Goal: Information Seeking & Learning: Check status

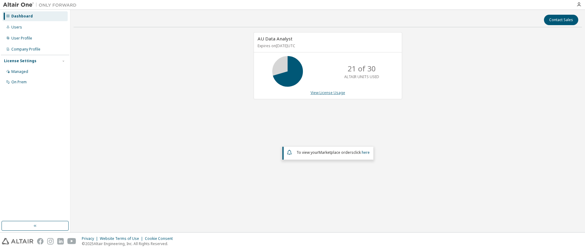
click at [323, 94] on link "View License Usage" at bounding box center [327, 92] width 35 height 5
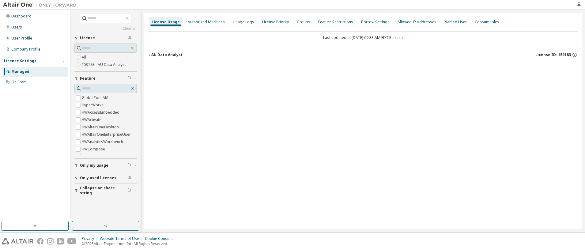
click at [149, 56] on icon "button" at bounding box center [149, 55] width 1 height 2
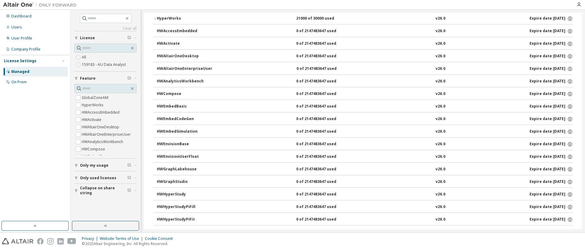
scroll to position [92, 0]
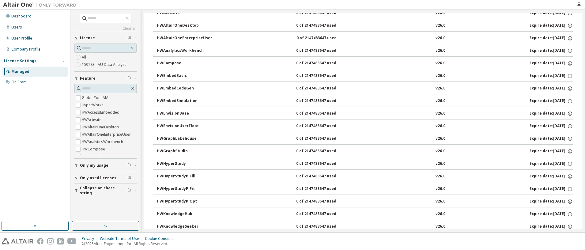
click at [96, 179] on span "Only used licenses" at bounding box center [98, 177] width 36 height 5
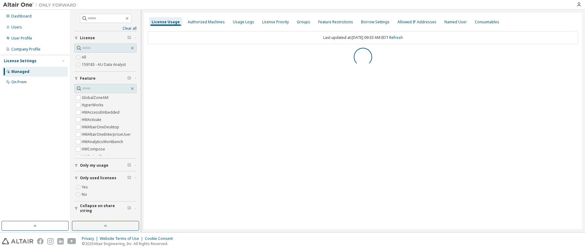
scroll to position [0, 0]
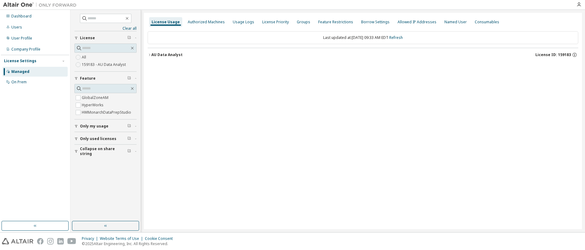
click at [148, 54] on icon "button" at bounding box center [150, 55] width 4 height 4
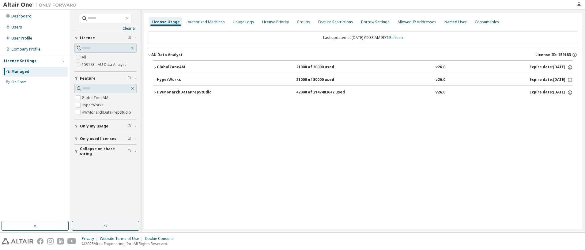
click at [156, 93] on icon "button" at bounding box center [155, 93] width 4 height 4
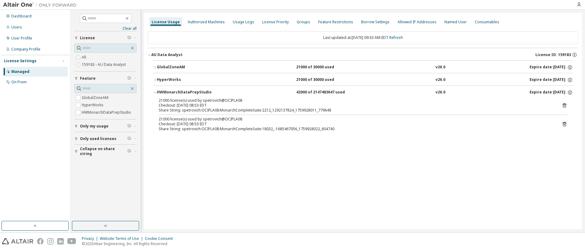
click at [153, 79] on icon "button" at bounding box center [155, 80] width 4 height 4
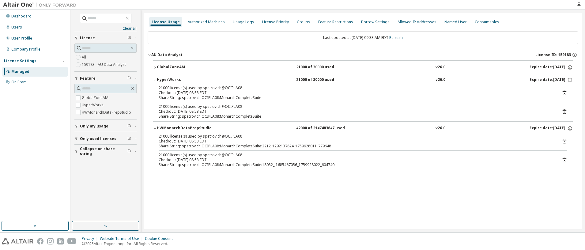
click at [155, 66] on icon "button" at bounding box center [155, 68] width 4 height 4
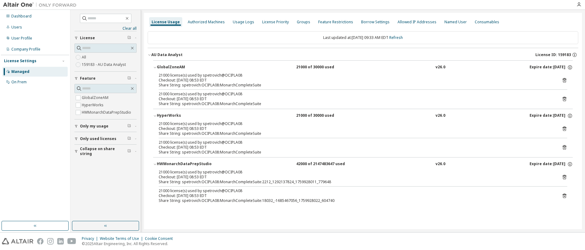
click at [534, 124] on div "21000 license(s) used by spetrovich@OCIPLA08" at bounding box center [356, 123] width 394 height 5
click at [570, 118] on icon "button" at bounding box center [570, 116] width 4 height 4
click at [218, 23] on div "Authorized Machines" at bounding box center [206, 22] width 37 height 5
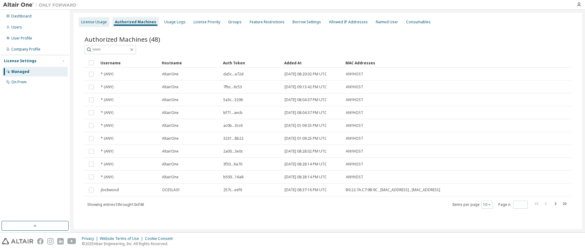
click at [103, 21] on div "License Usage" at bounding box center [94, 22] width 26 height 5
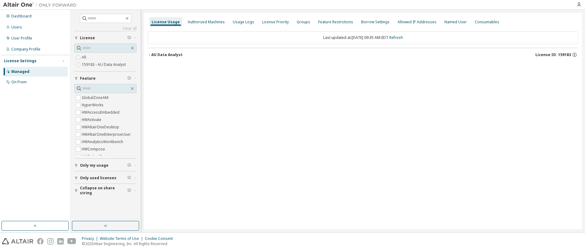
click at [101, 165] on span "Only my usage" at bounding box center [94, 165] width 28 height 5
click at [95, 179] on span "Only used licenses" at bounding box center [98, 177] width 36 height 5
click at [85, 187] on label "Yes" at bounding box center [85, 186] width 7 height 7
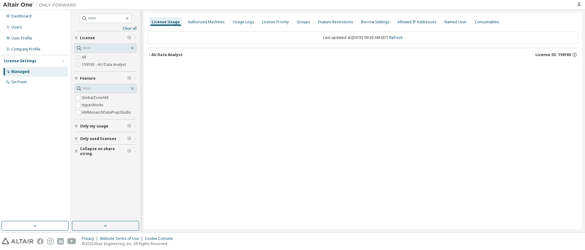
click at [150, 55] on icon "button" at bounding box center [150, 55] width 4 height 4
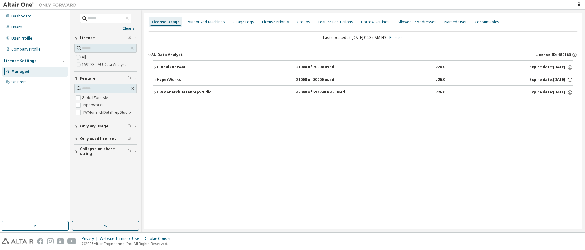
click at [156, 69] on button "GlobalZoneAM 21000 of 30000 used v26.0 Expire date: 2026-03-31" at bounding box center [363, 67] width 420 height 13
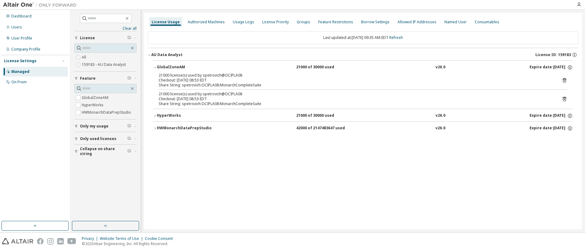
click at [156, 114] on icon "button" at bounding box center [155, 116] width 4 height 4
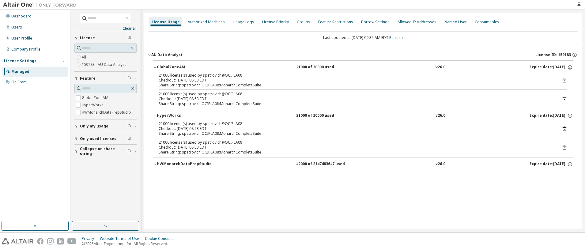
click at [155, 165] on icon "button" at bounding box center [154, 164] width 1 height 2
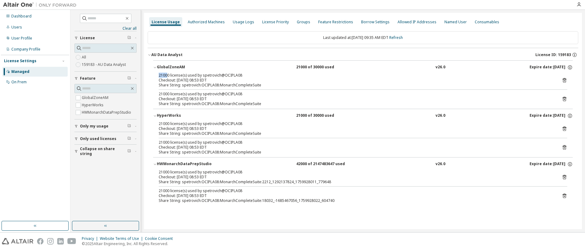
drag, startPoint x: 158, startPoint y: 76, endPoint x: 167, endPoint y: 77, distance: 8.6
click at [167, 77] on div "21000 license(s) used by spetrovich@OCIPLA08 Checkout: 2025-10-08 08:53 EDT Sha…" at bounding box center [363, 91] width 420 height 36
drag, startPoint x: 167, startPoint y: 77, endPoint x: 160, endPoint y: 92, distance: 17.3
click at [160, 92] on div "21000 license(s) used by spetrovich@OCIPLA08" at bounding box center [356, 94] width 394 height 5
click at [323, 97] on div "Checkout: 2025-10-08 08:53 EDT" at bounding box center [356, 98] width 394 height 5
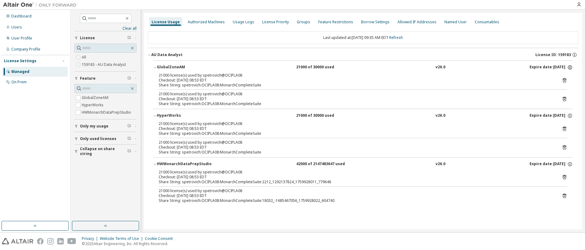
click at [570, 69] on icon "button" at bounding box center [570, 68] width 6 height 6
click at [573, 54] on icon "button" at bounding box center [574, 55] width 4 height 4
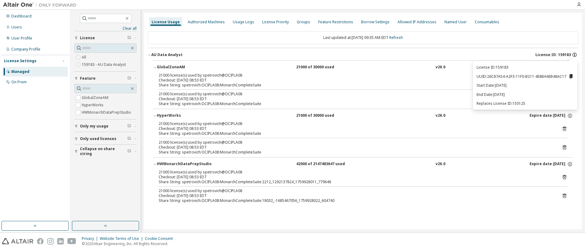
click at [573, 54] on icon "button" at bounding box center [574, 55] width 4 height 4
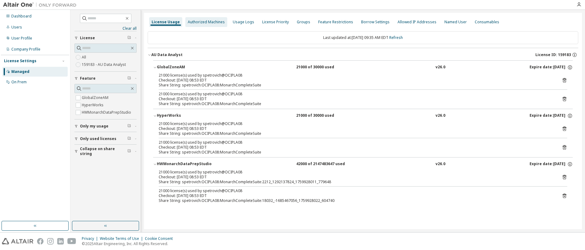
click at [211, 26] on div "Authorized Machines" at bounding box center [206, 22] width 42 height 10
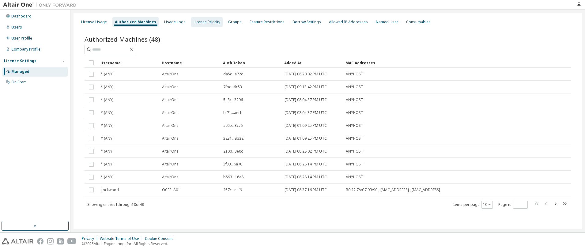
click at [206, 25] on div "License Priority" at bounding box center [207, 22] width 32 height 10
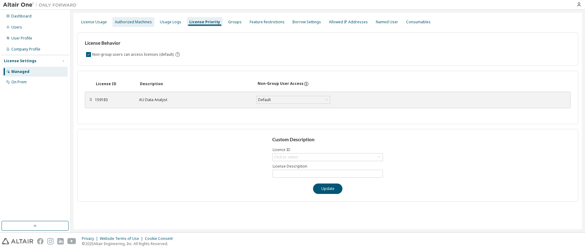
click at [131, 22] on div "Authorized Machines" at bounding box center [133, 22] width 37 height 5
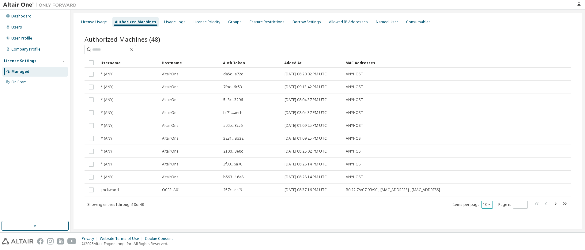
click at [490, 205] on icon "button" at bounding box center [489, 205] width 4 height 4
click at [491, 238] on div "50" at bounding box center [505, 234] width 49 height 7
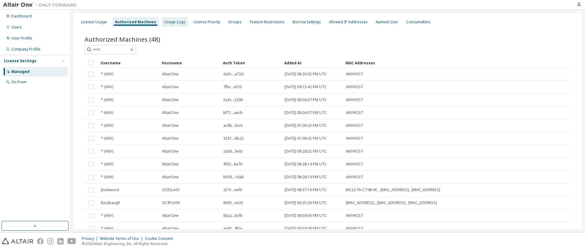
click at [177, 21] on div "Usage Logs" at bounding box center [174, 22] width 21 height 5
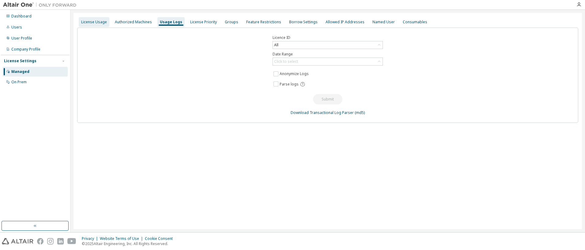
click at [93, 23] on div "License Usage" at bounding box center [94, 22] width 26 height 5
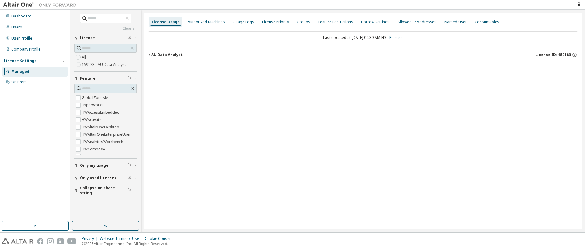
click at [92, 178] on span "Only used licenses" at bounding box center [98, 177] width 36 height 5
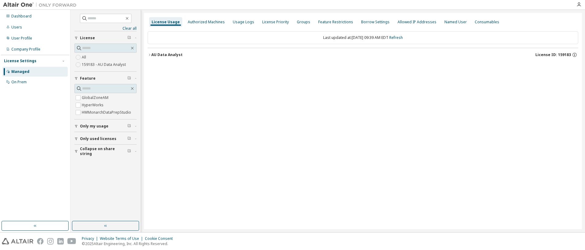
click at [100, 127] on span "Only my usage" at bounding box center [94, 126] width 28 height 5
click at [97, 154] on button "Only used licenses" at bounding box center [105, 156] width 62 height 13
click at [190, 137] on div "License Usage Authorized Machines Usage Logs License Priority Groups Feature Re…" at bounding box center [363, 121] width 438 height 216
click at [150, 55] on icon "button" at bounding box center [150, 55] width 4 height 4
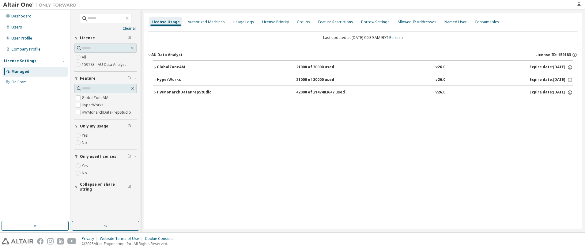
click at [157, 95] on button "HWMonarchDataPrepStudio 42000 of 2147483647 used v26.0 Expire date: 2026-03-31" at bounding box center [363, 92] width 420 height 13
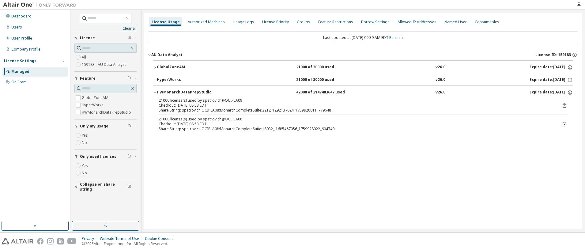
click at [155, 78] on button "HyperWorks 21000 of 30000 used v26.0 Expire date: 2026-03-31" at bounding box center [363, 79] width 420 height 13
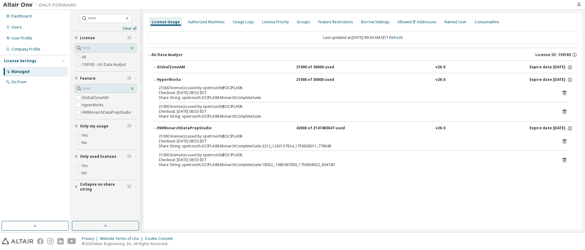
click at [155, 69] on icon "button" at bounding box center [155, 68] width 4 height 4
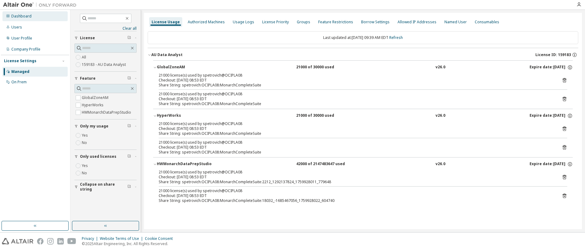
click at [31, 18] on div "Dashboard" at bounding box center [34, 16] width 65 height 10
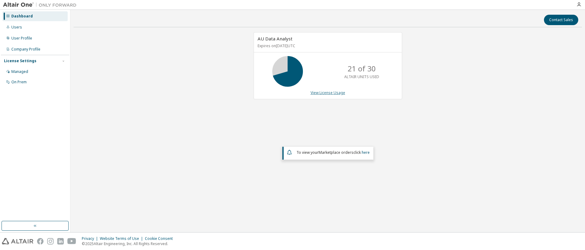
click at [335, 92] on link "View License Usage" at bounding box center [327, 92] width 35 height 5
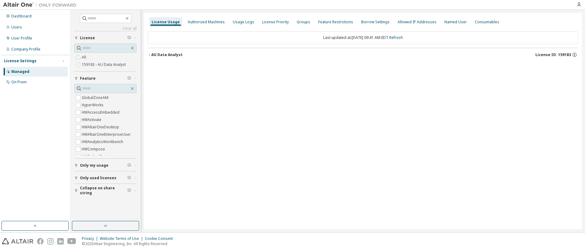
click at [100, 178] on span "Only used licenses" at bounding box center [98, 177] width 36 height 5
click at [85, 188] on label "Yes" at bounding box center [85, 186] width 7 height 7
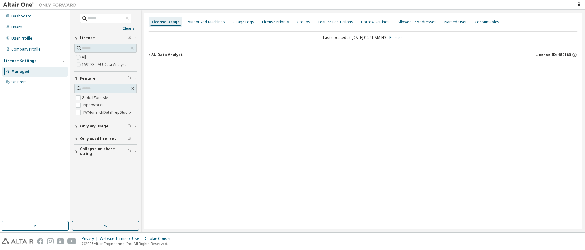
click at [151, 55] on icon "button" at bounding box center [150, 55] width 4 height 4
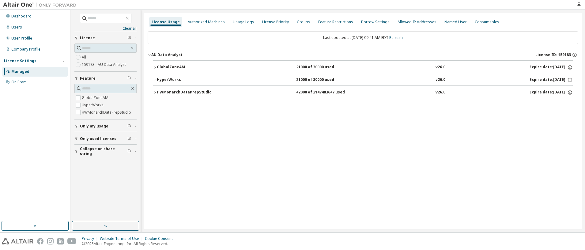
click at [156, 92] on icon "button" at bounding box center [155, 93] width 4 height 4
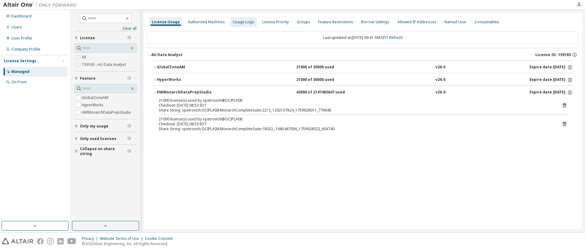
click at [249, 20] on div "Usage Logs" at bounding box center [243, 22] width 21 height 5
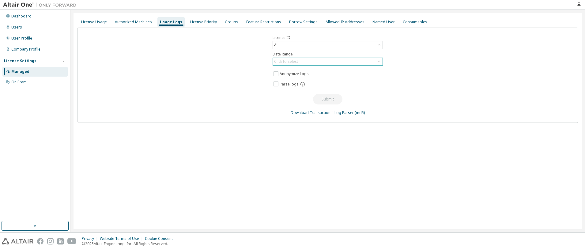
click at [373, 62] on div "Click to select" at bounding box center [328, 61] width 110 height 7
click at [343, 79] on li "Last 30 days" at bounding box center [327, 79] width 108 height 8
click at [336, 101] on button "Submit" at bounding box center [327, 99] width 29 height 10
click at [206, 73] on div "Licence ID All Date Range Last 30 days Anonymize Logs Parse logs Submit Downloa…" at bounding box center [327, 75] width 501 height 95
click at [403, 24] on div "Consumables" at bounding box center [415, 22] width 24 height 5
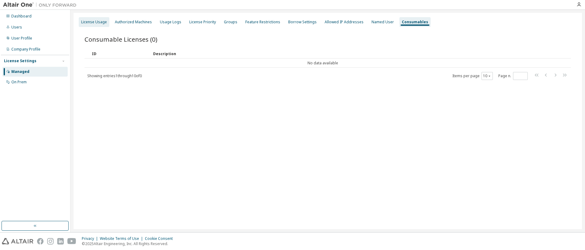
click at [87, 22] on div "License Usage" at bounding box center [94, 22] width 26 height 5
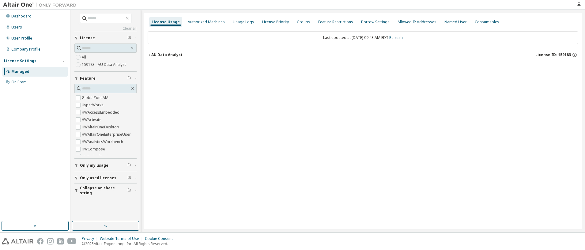
click at [149, 54] on icon "button" at bounding box center [149, 55] width 1 height 2
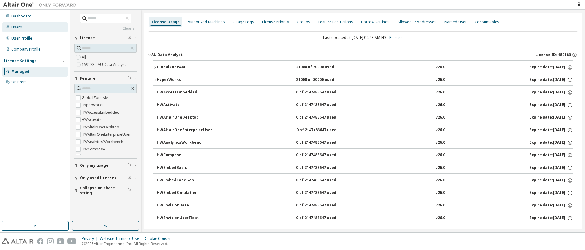
click at [31, 28] on div "Users" at bounding box center [34, 27] width 65 height 10
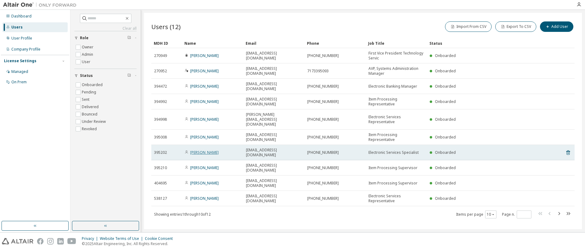
click at [205, 150] on link "Beth Means" at bounding box center [204, 152] width 28 height 5
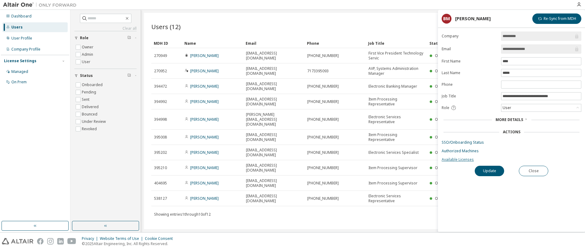
click at [454, 159] on link "Available Licenses" at bounding box center [512, 159] width 140 height 5
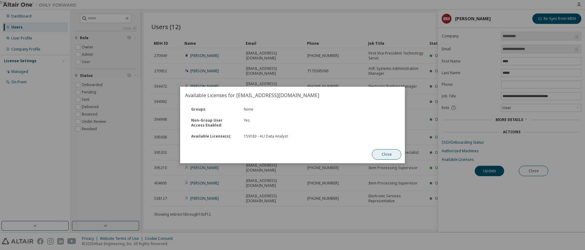
click at [388, 155] on button "Close" at bounding box center [386, 154] width 29 height 10
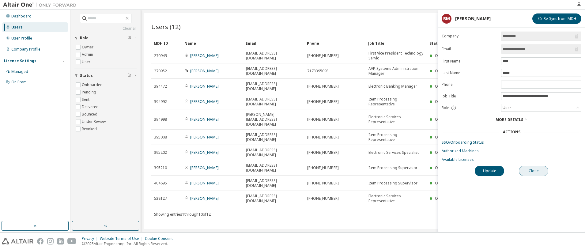
click at [544, 175] on button "Close" at bounding box center [533, 171] width 29 height 10
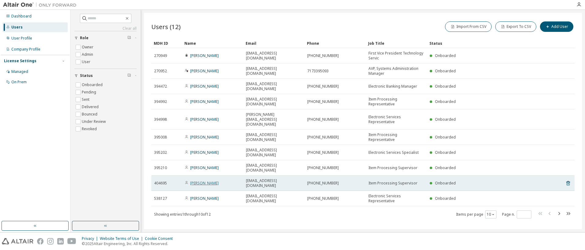
click at [201, 180] on link "Kelby Dees" at bounding box center [204, 182] width 28 height 5
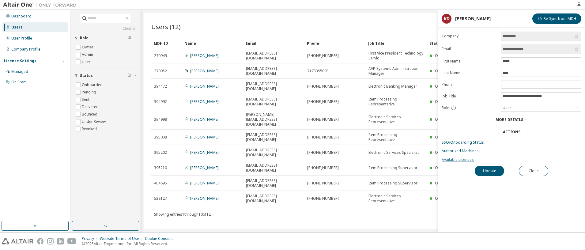
click at [468, 157] on link "Available Licenses" at bounding box center [512, 159] width 140 height 5
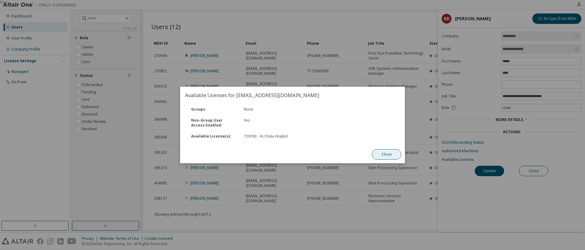
click at [385, 155] on button "Close" at bounding box center [386, 154] width 29 height 10
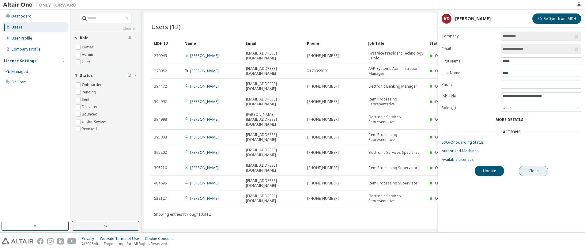
click at [546, 170] on button "Close" at bounding box center [533, 171] width 29 height 10
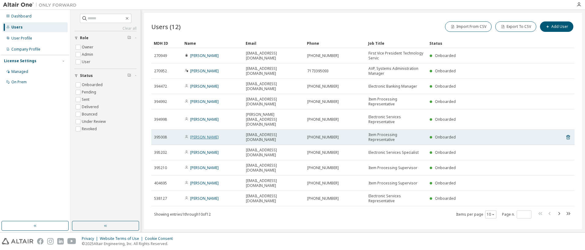
click at [212, 134] on link "Sanja Petrovich" at bounding box center [204, 136] width 28 height 5
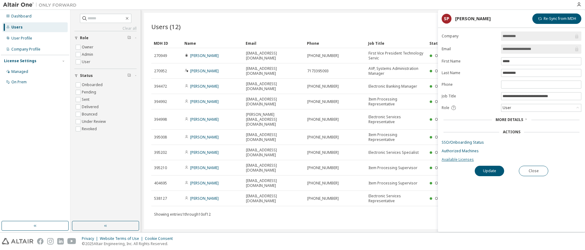
click at [450, 160] on link "Available Licenses" at bounding box center [512, 159] width 140 height 5
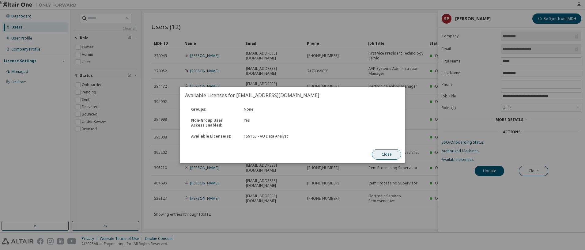
click at [377, 152] on button "Close" at bounding box center [386, 154] width 29 height 10
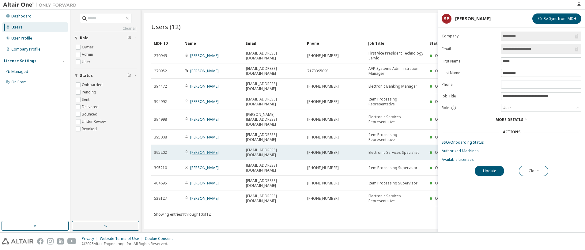
click at [202, 150] on link "Beth Means" at bounding box center [204, 152] width 28 height 5
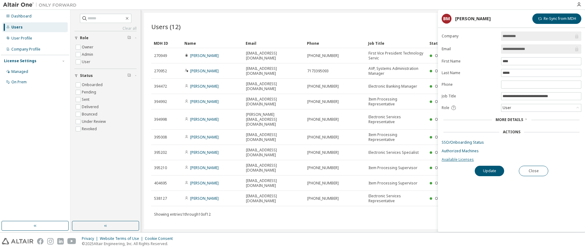
click at [459, 161] on link "Available Licenses" at bounding box center [512, 159] width 140 height 5
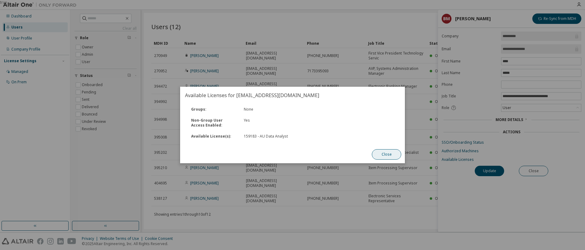
click at [377, 154] on button "Close" at bounding box center [386, 154] width 29 height 10
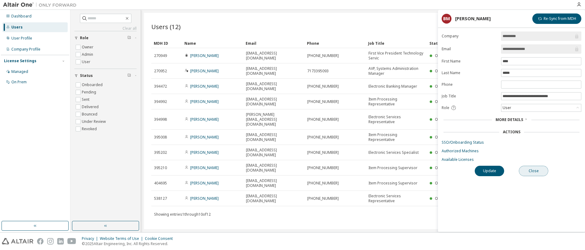
click at [526, 175] on button "Close" at bounding box center [533, 171] width 29 height 10
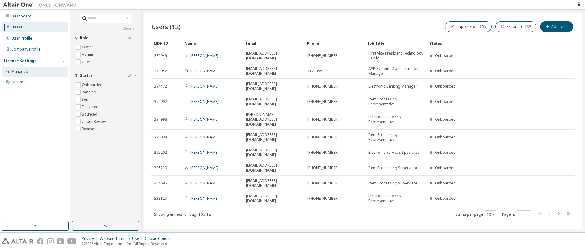
click at [29, 74] on div "Managed" at bounding box center [34, 72] width 65 height 10
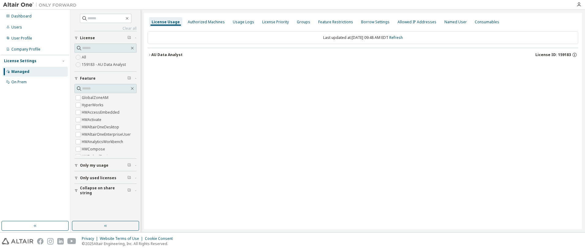
click at [150, 54] on icon "button" at bounding box center [150, 55] width 4 height 4
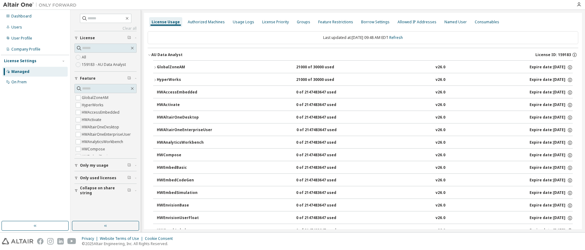
click at [155, 80] on icon "button" at bounding box center [155, 80] width 4 height 4
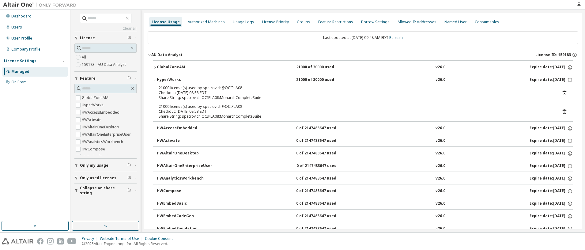
click at [155, 80] on icon "button" at bounding box center [155, 80] width 4 height 4
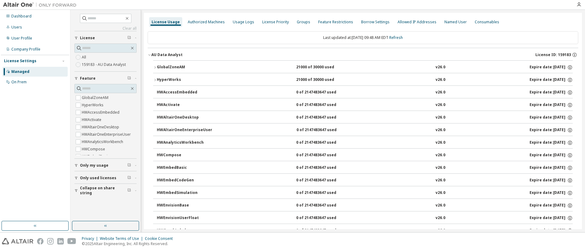
click at [100, 177] on span "Only used licenses" at bounding box center [98, 177] width 36 height 5
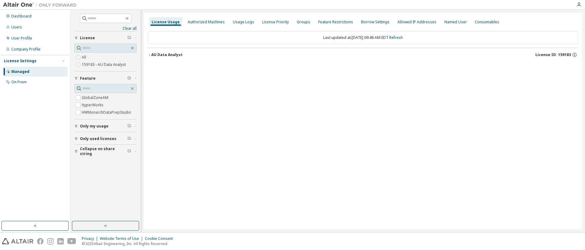
click at [152, 58] on button "AU Data Analyst License ID: 159183" at bounding box center [363, 54] width 431 height 13
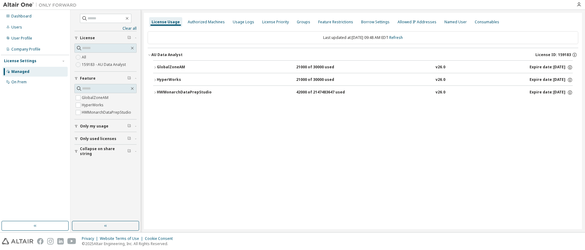
click at [151, 55] on div "AU Data Analyst" at bounding box center [166, 54] width 31 height 5
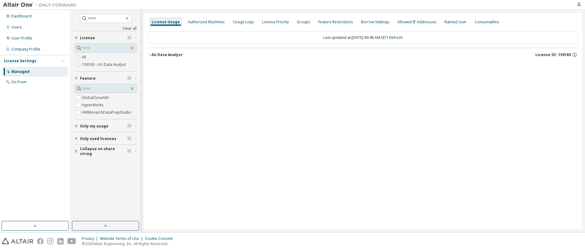
click at [149, 59] on button "AU Data Analyst License ID: 159183" at bounding box center [363, 54] width 431 height 13
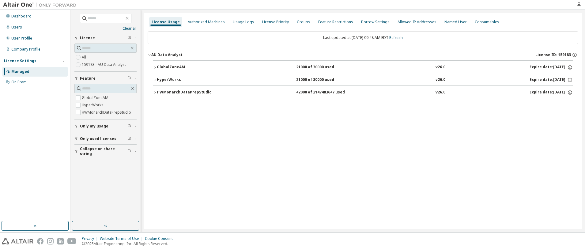
click at [154, 67] on icon "button" at bounding box center [155, 68] width 4 height 4
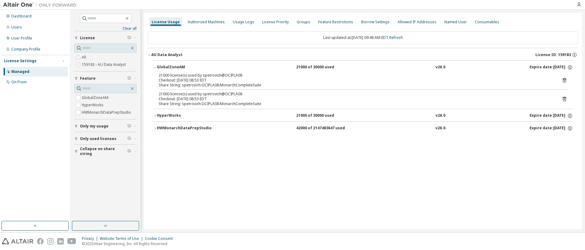
click at [159, 115] on div "HyperWorks" at bounding box center [184, 116] width 55 height 6
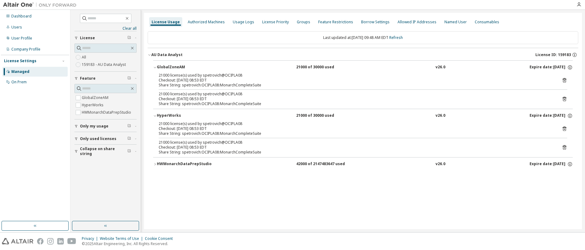
click at [163, 164] on div "HWMonarchDataPrepStudio" at bounding box center [184, 164] width 55 height 6
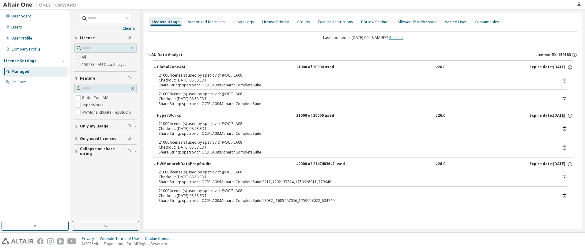
click at [403, 40] on link "Refresh" at bounding box center [395, 37] width 13 height 5
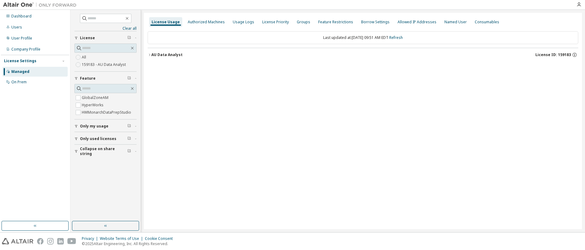
click at [152, 61] on button "AU Data Analyst License ID: 159183" at bounding box center [363, 54] width 431 height 13
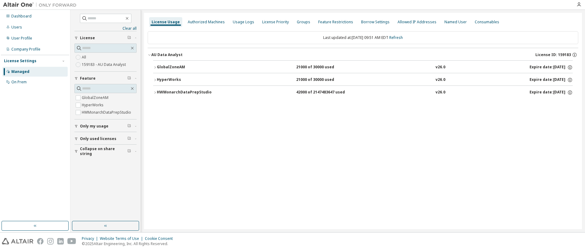
click at [157, 70] on button "GlobalZoneAM 21000 of 30000 used v26.0 Expire date: 2026-03-31" at bounding box center [363, 67] width 420 height 13
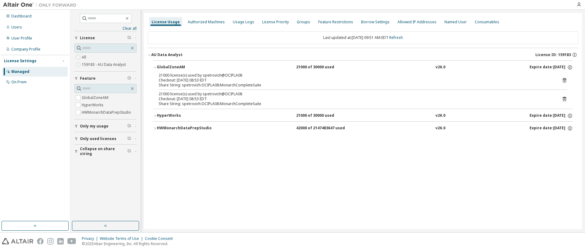
click at [315, 167] on div "License Usage Authorized Machines Usage Logs License Priority Groups Feature Re…" at bounding box center [363, 121] width 438 height 216
click at [403, 36] on link "Refresh" at bounding box center [395, 37] width 13 height 5
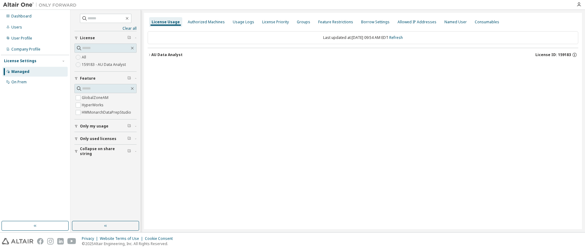
click at [148, 54] on icon "button" at bounding box center [150, 55] width 4 height 4
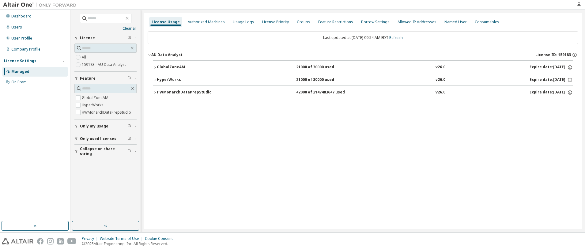
click at [156, 68] on icon "button" at bounding box center [155, 68] width 4 height 4
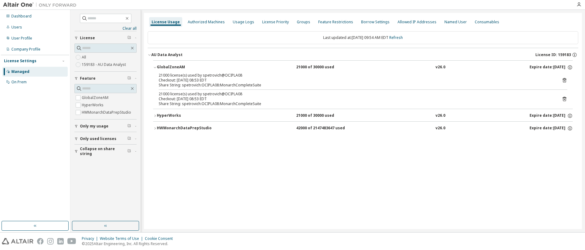
click at [156, 114] on icon "button" at bounding box center [155, 116] width 4 height 4
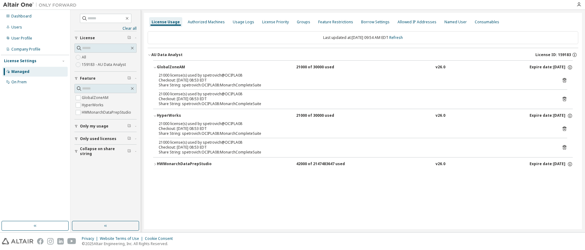
click at [154, 165] on icon "button" at bounding box center [155, 164] width 4 height 4
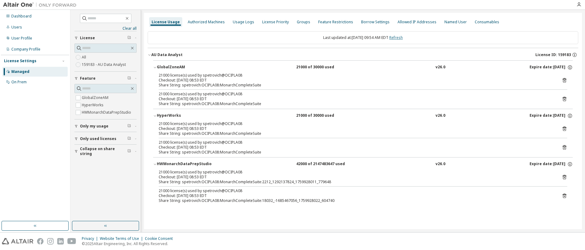
click at [403, 35] on link "Refresh" at bounding box center [395, 37] width 13 height 5
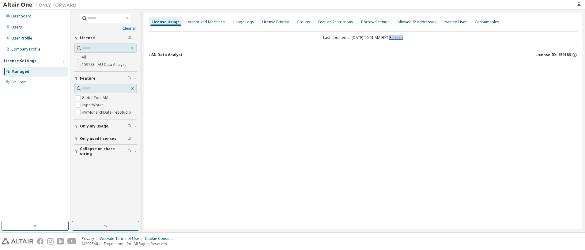
copy link "Refresh"
drag, startPoint x: 177, startPoint y: 50, endPoint x: 150, endPoint y: 60, distance: 28.4
click at [176, 50] on button "AU Data Analyst License ID: 159183" at bounding box center [363, 54] width 431 height 13
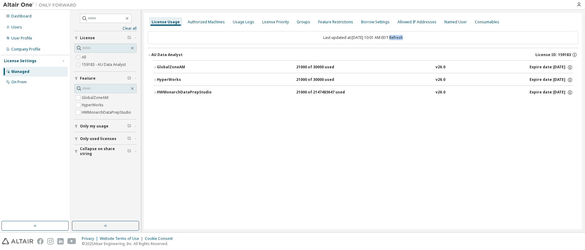
click at [153, 66] on icon "button" at bounding box center [155, 68] width 4 height 4
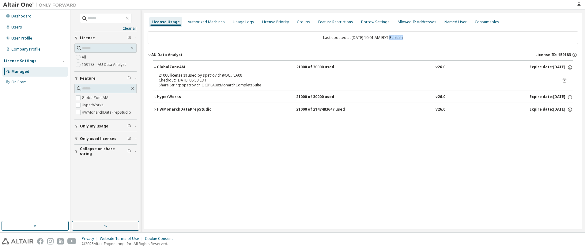
click at [155, 99] on button "HyperWorks 21000 of 30000 used v26.0 Expire date: 2026-03-31" at bounding box center [363, 96] width 420 height 13
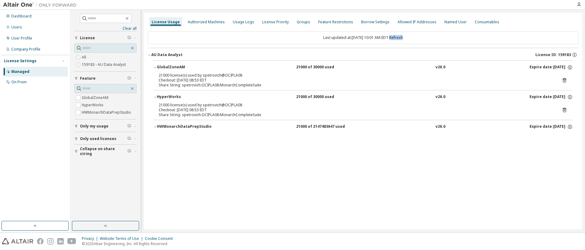
click at [158, 126] on div "HWMonarchDataPrepStudio" at bounding box center [184, 127] width 55 height 6
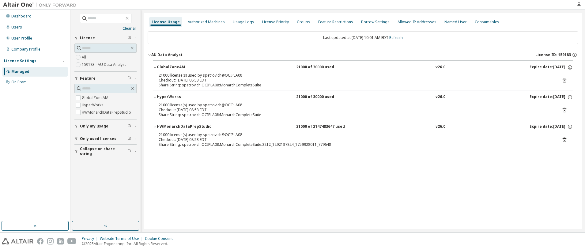
click at [226, 152] on div "GlobalZoneAM 21000 of 30000 used v26.0 Expire date: 2026-03-31 21000 license(s)…" at bounding box center [363, 106] width 431 height 92
click at [157, 129] on div "HWMonarchDataPrepStudio" at bounding box center [184, 127] width 55 height 6
click at [155, 97] on icon "button" at bounding box center [155, 97] width 2 height 1
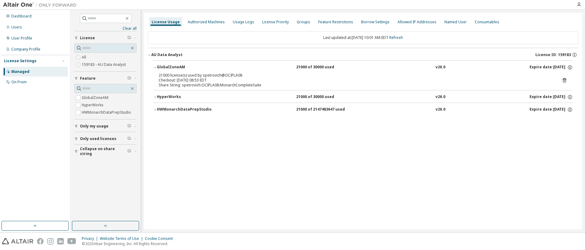
click at [156, 66] on icon "button" at bounding box center [155, 68] width 4 height 4
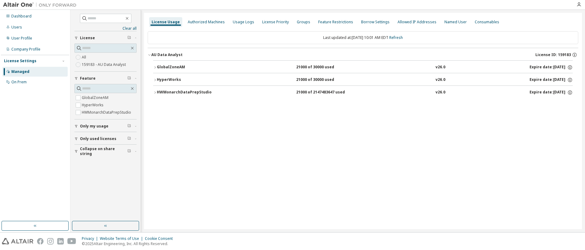
click at [149, 56] on icon "button" at bounding box center [150, 55] width 4 height 4
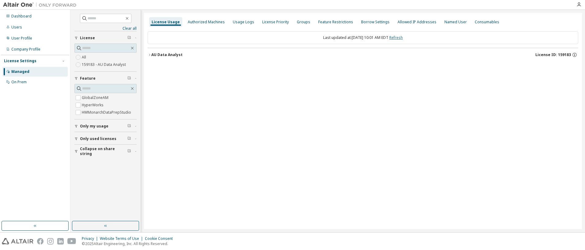
click at [403, 38] on link "Refresh" at bounding box center [395, 37] width 13 height 5
click at [175, 57] on div "AU Data Analyst" at bounding box center [166, 54] width 31 height 5
click at [133, 88] on icon "button" at bounding box center [132, 88] width 5 height 5
click at [169, 113] on div "License Usage Authorized Machines Usage Logs License Priority Groups Feature Re…" at bounding box center [363, 121] width 438 height 216
click at [130, 90] on button "button" at bounding box center [133, 89] width 6 height 6
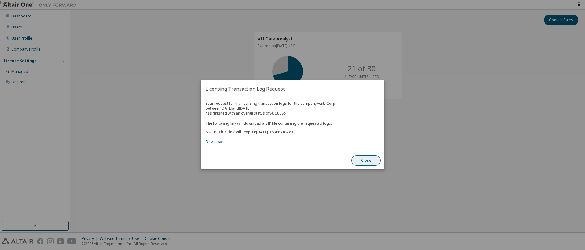
click at [363, 164] on button "Close" at bounding box center [365, 161] width 29 height 10
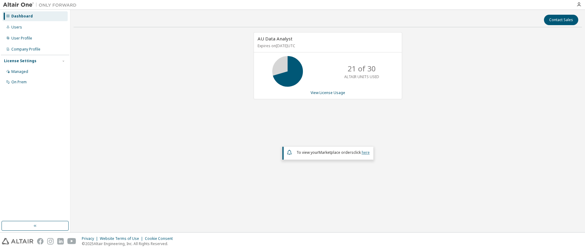
click at [365, 151] on link "here" at bounding box center [366, 152] width 8 height 5
